Goal: Transaction & Acquisition: Purchase product/service

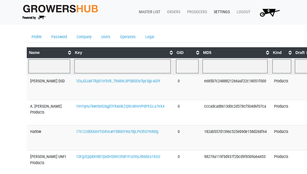
click at [145, 11] on link "Master List" at bounding box center [148, 12] width 28 height 11
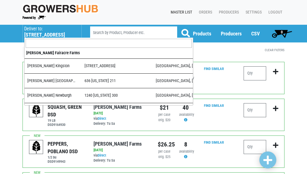
click at [37, 34] on h5 "[STREET_ADDRESS]" at bounding box center [50, 35] width 52 height 6
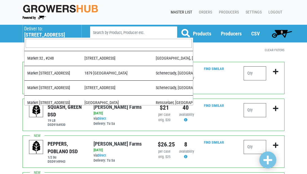
click at [57, 46] on input "search" at bounding box center [109, 43] width 166 height 9
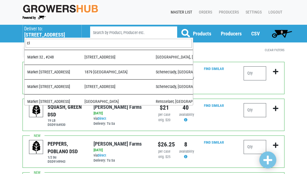
scroll to position [0, 0]
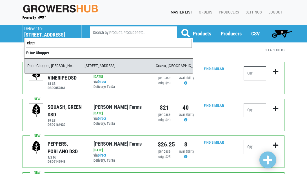
type input "cicer"
select select "ac946e06-06d2-4ee7-aaaa-c8b408b73150"
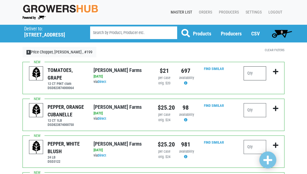
click at [252, 73] on input "number" at bounding box center [255, 73] width 23 height 14
type input "30"
click at [276, 71] on icon "submit" at bounding box center [275, 72] width 5 height 6
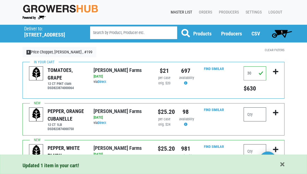
click at [279, 33] on span "1" at bounding box center [281, 33] width 25 height 11
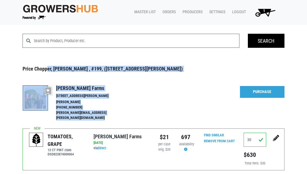
drag, startPoint x: 162, startPoint y: 93, endPoint x: 252, endPoint y: 67, distance: 93.8
click at [246, 65] on div "Search Price Chopper, Cicero , #199, (5701 Cir Dr E, Cicero, NY 13039, USA) Pre…" at bounding box center [153, 102] width 270 height 137
click at [259, 90] on link "Purchase" at bounding box center [262, 92] width 45 height 12
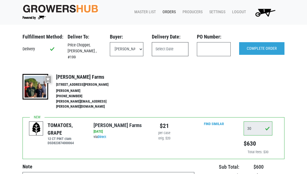
click at [174, 47] on input "text" at bounding box center [170, 49] width 37 height 14
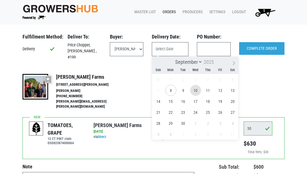
click at [197, 91] on span "10" at bounding box center [195, 90] width 11 height 11
type input "[DATE]"
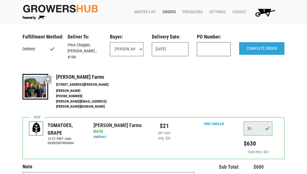
click at [216, 48] on input "text" at bounding box center [214, 49] width 34 height 14
type input "test"
click at [260, 52] on input "COMPLETE ORDER" at bounding box center [261, 48] width 45 height 13
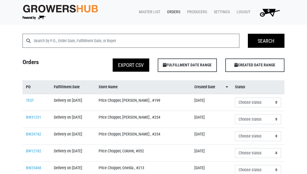
click at [173, 10] on link "Orders" at bounding box center [173, 12] width 20 height 11
click at [146, 11] on link "Master List" at bounding box center [148, 12] width 28 height 11
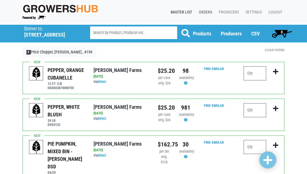
click at [203, 13] on link "Orders" at bounding box center [204, 12] width 20 height 11
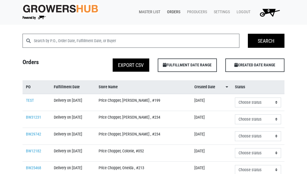
click at [149, 11] on link "Master List" at bounding box center [148, 12] width 28 height 11
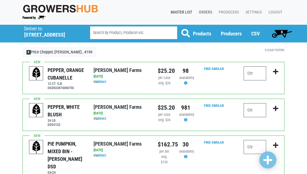
click at [203, 11] on link "Orders" at bounding box center [204, 12] width 20 height 11
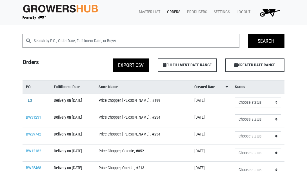
click at [29, 103] on link "TEST" at bounding box center [30, 100] width 8 height 5
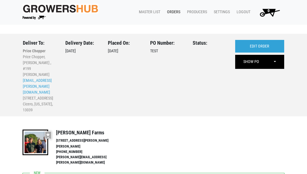
click at [170, 12] on link "Orders" at bounding box center [173, 12] width 20 height 11
